Goal: Information Seeking & Learning: Learn about a topic

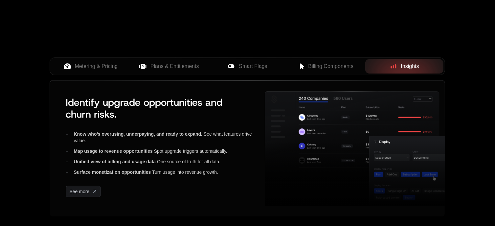
scroll to position [230, 0]
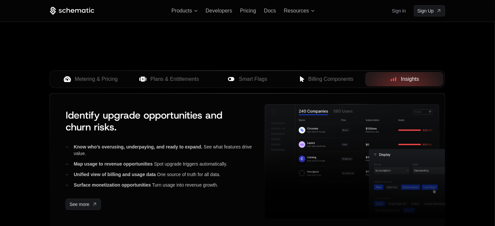
click at [464, 111] on div "AI Products Developers Pricing Docs Resources Summit Sign in Sign Up RELEASED 🔥…" at bounding box center [247, 8] width 495 height 476
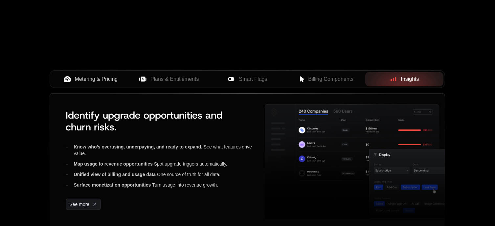
click at [93, 80] on span "Metering & Pricing" at bounding box center [96, 79] width 43 height 8
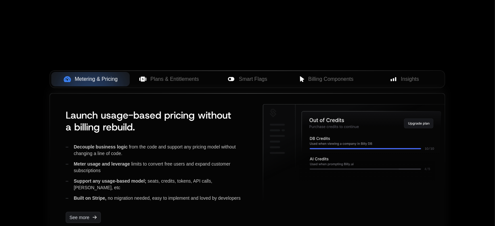
scroll to position [263, 0]
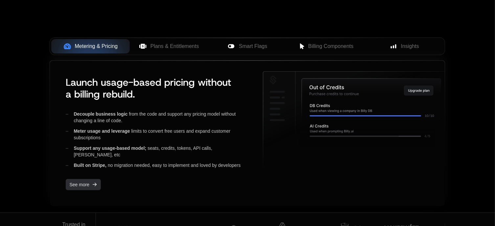
click at [75, 181] on span "See more" at bounding box center [79, 184] width 20 height 7
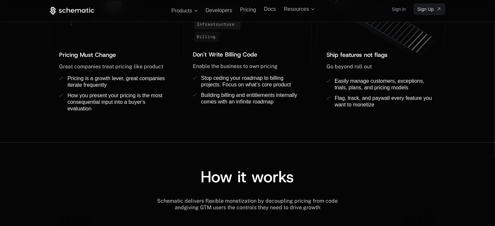
scroll to position [530, 0]
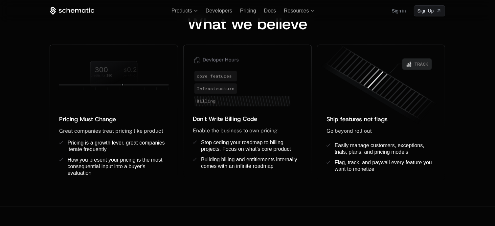
click at [75, 12] on icon at bounding box center [72, 11] width 44 height 8
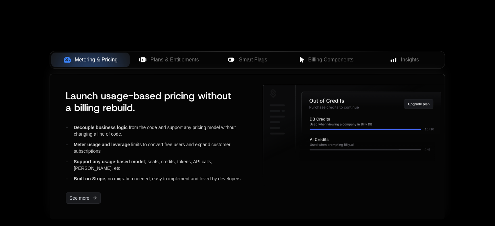
scroll to position [263, 0]
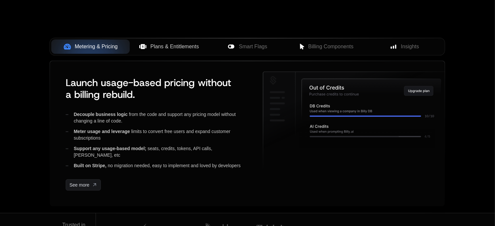
click at [172, 46] on span "Plans & Entitlements" at bounding box center [175, 47] width 49 height 8
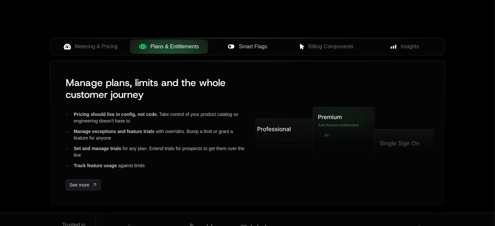
click at [246, 44] on span "Smart Flags" at bounding box center [253, 47] width 28 height 8
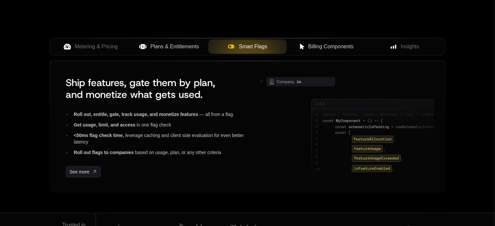
click at [320, 44] on span "Billing Components" at bounding box center [330, 47] width 45 height 8
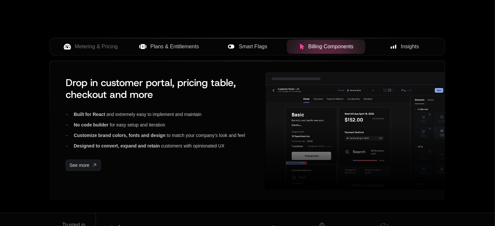
click at [407, 45] on span "Insights" at bounding box center [410, 47] width 18 height 8
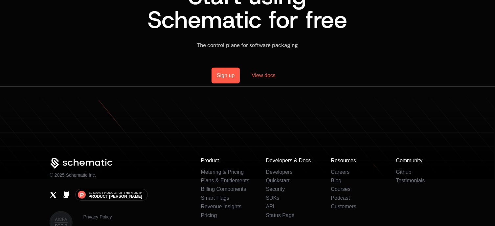
scroll to position [460, 0]
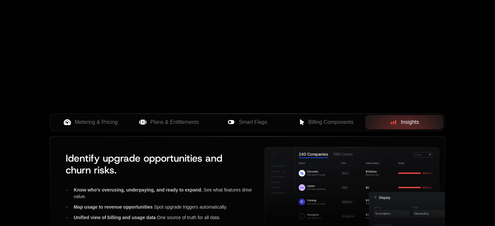
scroll to position [230, 0]
